Goal: Find specific page/section: Find specific page/section

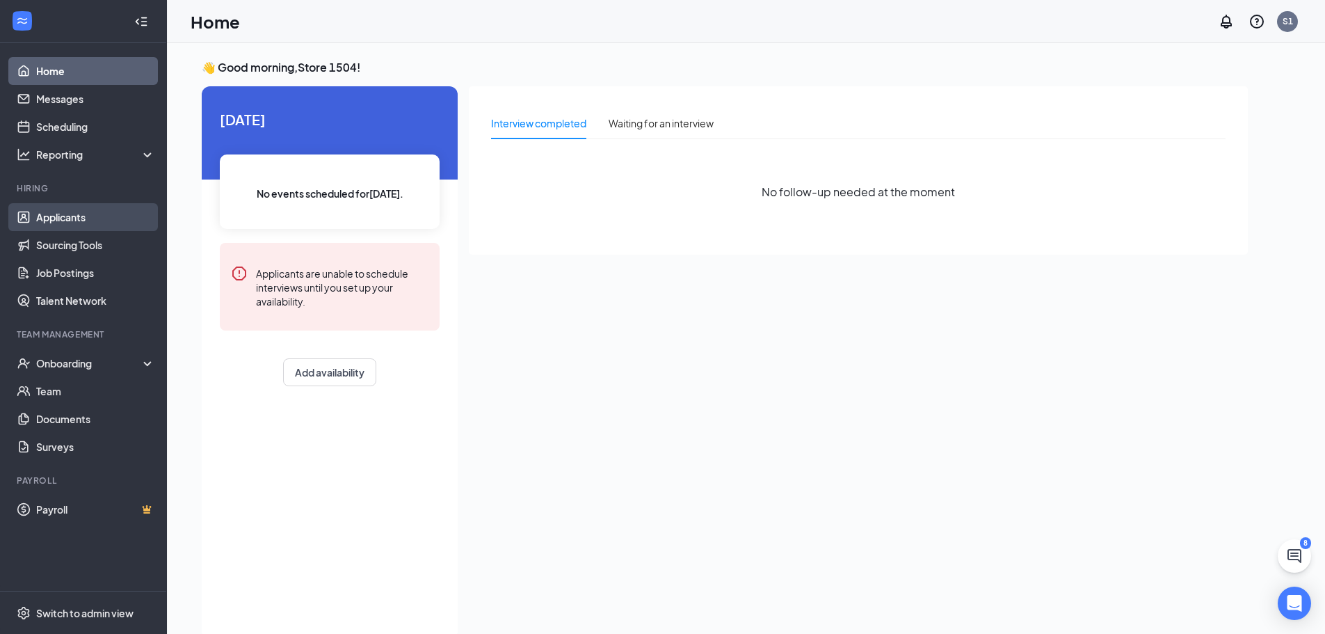
click at [58, 219] on link "Applicants" at bounding box center [95, 217] width 119 height 28
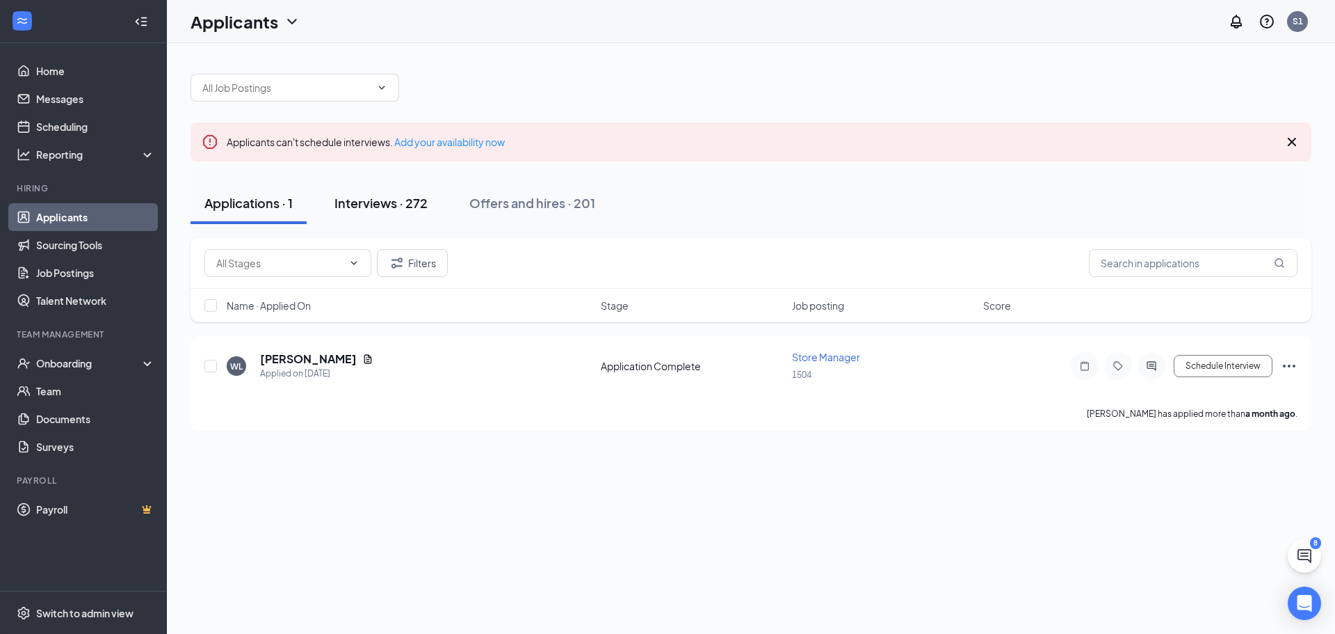
click at [362, 201] on div "Interviews · 272" at bounding box center [380, 202] width 93 height 17
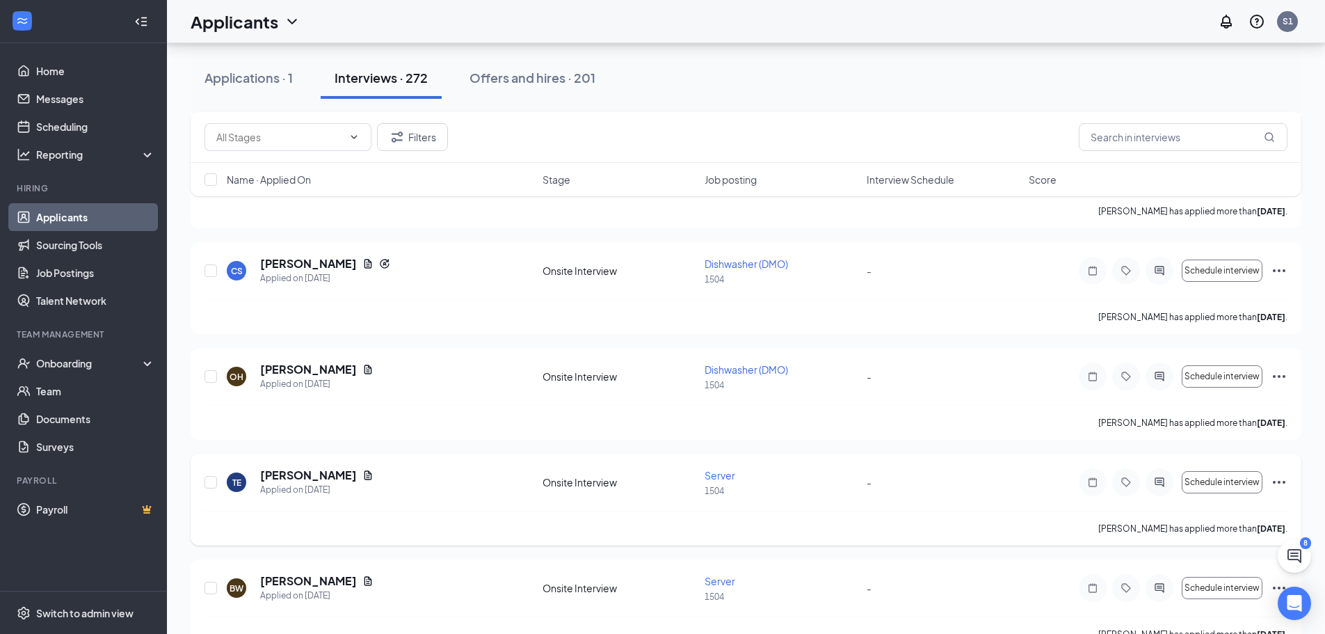
scroll to position [3477, 0]
click at [1143, 145] on input "text" at bounding box center [1183, 137] width 209 height 28
type input "[PERSON_NAME]"
